Goal: Transaction & Acquisition: Purchase product/service

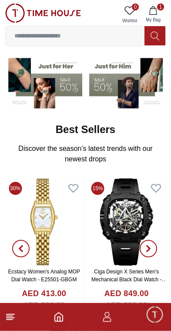
scroll to position [65, 0]
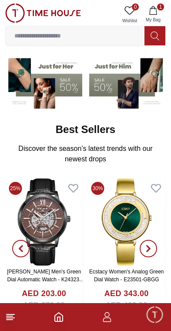
click at [156, 9] on icon "button" at bounding box center [152, 10] width 7 height 9
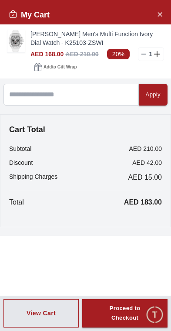
click at [16, 40] on img at bounding box center [15, 41] width 17 height 22
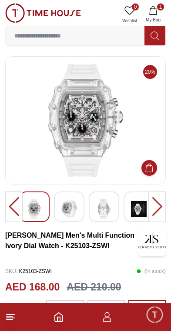
click at [73, 206] on img at bounding box center [69, 209] width 16 height 20
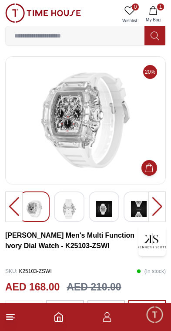
click at [75, 206] on img at bounding box center [69, 209] width 16 height 20
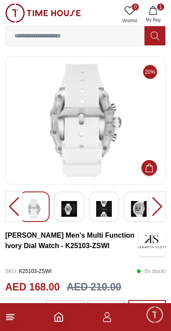
click at [74, 206] on img at bounding box center [69, 209] width 16 height 20
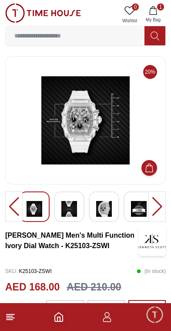
click at [84, 202] on div at bounding box center [69, 206] width 30 height 30
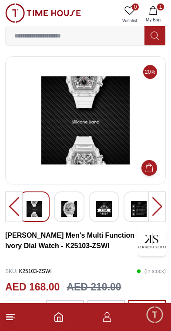
click at [75, 204] on img at bounding box center [69, 209] width 16 height 20
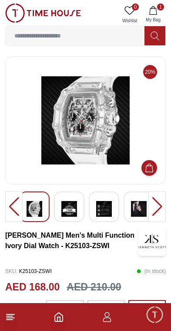
click at [76, 202] on img at bounding box center [69, 209] width 16 height 20
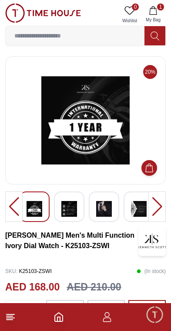
click at [71, 208] on img at bounding box center [69, 209] width 16 height 20
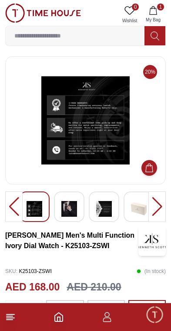
click at [72, 208] on img at bounding box center [69, 209] width 16 height 20
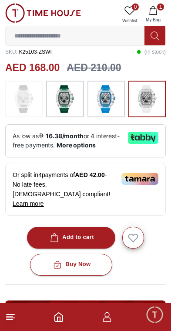
scroll to position [220, 0]
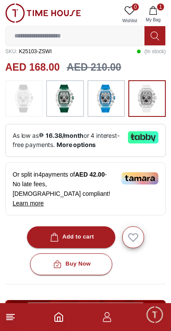
click at [156, 14] on icon "button" at bounding box center [152, 10] width 7 height 9
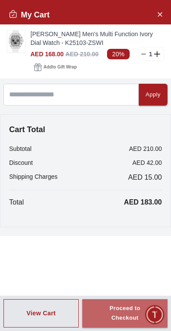
click at [125, 311] on div "Proceed to Checkout" at bounding box center [125, 313] width 54 height 20
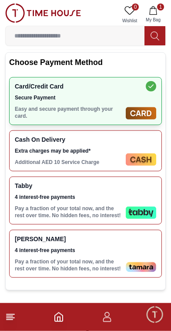
scroll to position [324, 0]
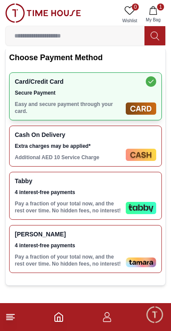
click at [100, 242] on span "4 interest-free payments" at bounding box center [69, 245] width 108 height 7
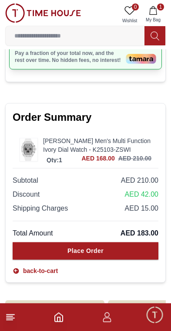
click at [93, 246] on div "Place Order" at bounding box center [86, 250] width 36 height 9
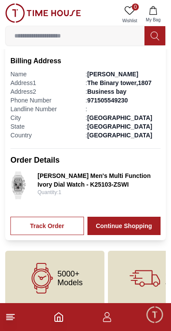
click at [57, 218] on link "Track Order" at bounding box center [47, 226] width 74 height 18
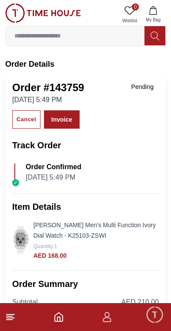
click at [58, 321] on polyline "Home" at bounding box center [59, 319] width 3 height 4
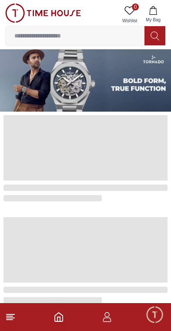
click at [60, 317] on polyline "Home" at bounding box center [59, 319] width 3 height 4
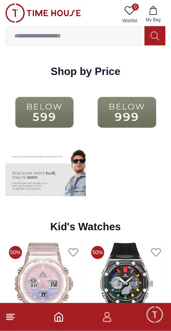
scroll to position [982, 0]
